Goal: Task Accomplishment & Management: Manage account settings

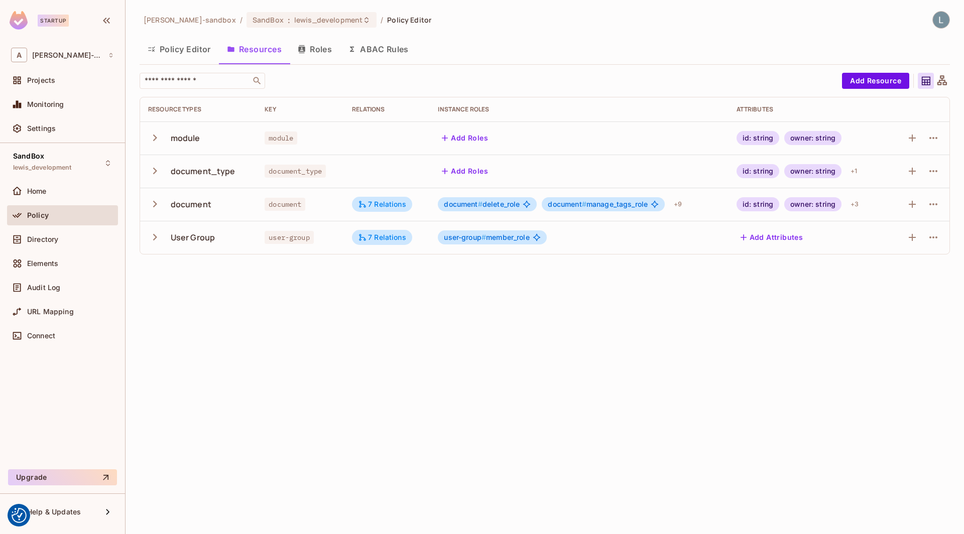
click at [251, 324] on div "[PERSON_NAME]-sandbox / SandBox : lewis_development / Policy Editor Policy Edit…" at bounding box center [545, 267] width 839 height 534
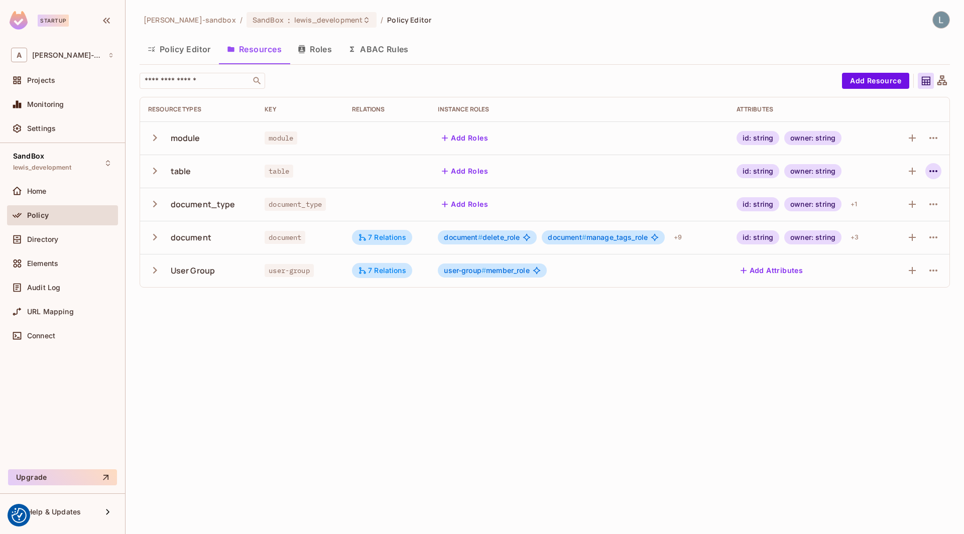
click at [938, 170] on icon "button" at bounding box center [933, 171] width 12 height 12
click at [893, 232] on div "Delete Resource" at bounding box center [894, 232] width 56 height 10
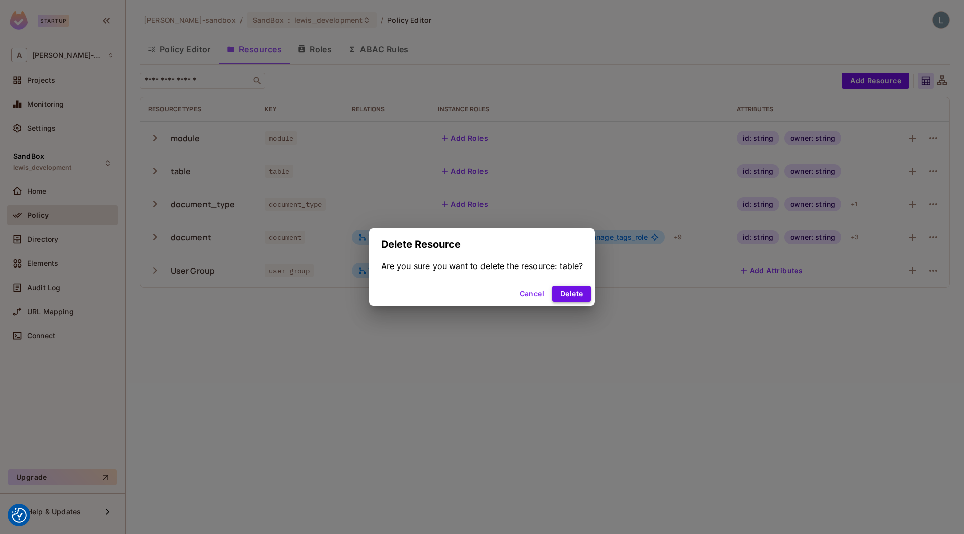
click at [566, 286] on button "Delete" at bounding box center [571, 294] width 39 height 16
